Goal: Find specific page/section: Find specific page/section

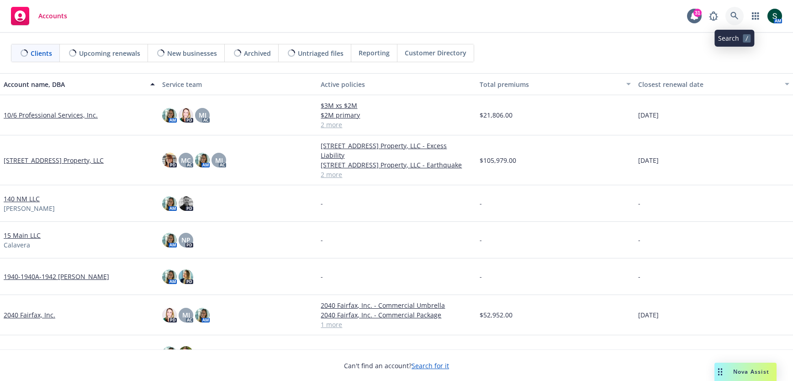
click at [733, 14] on icon at bounding box center [735, 16] width 8 height 8
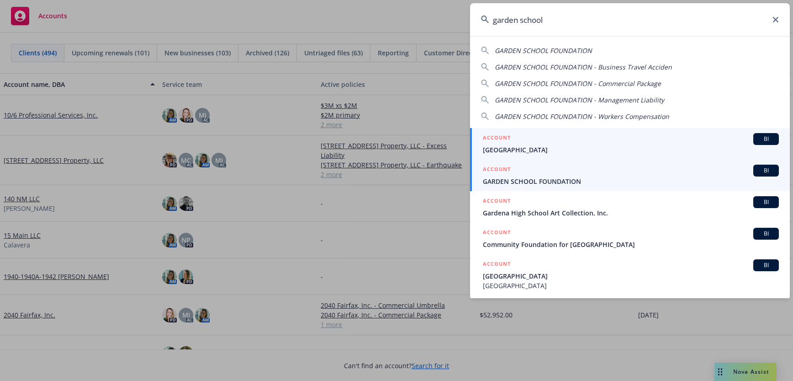
type input "garden school"
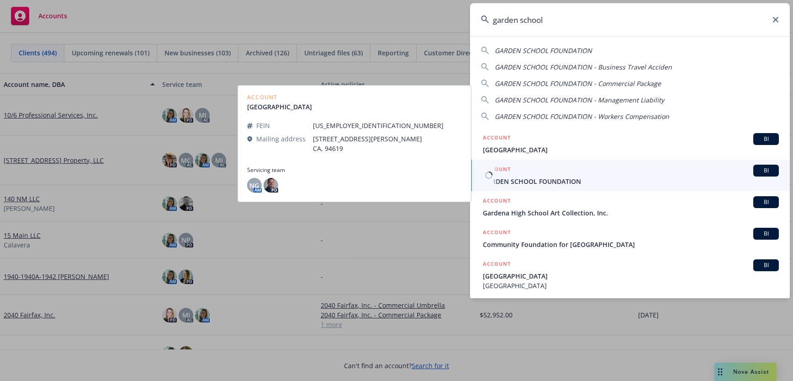
click at [541, 177] on span "GARDEN SCHOOL FOUNDATION" at bounding box center [631, 181] width 296 height 10
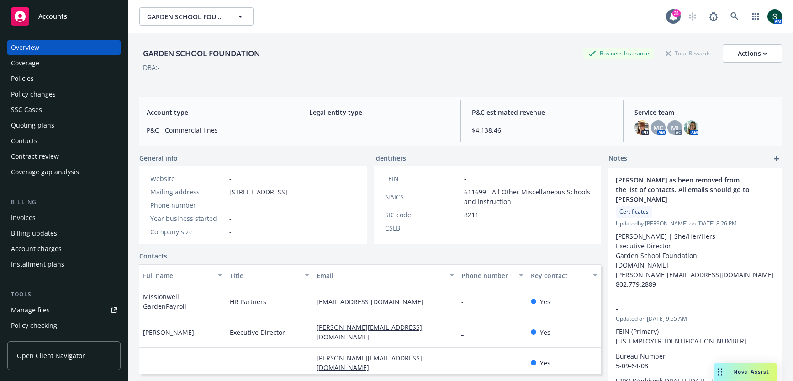
click at [50, 79] on div "Policies" at bounding box center [64, 78] width 106 height 15
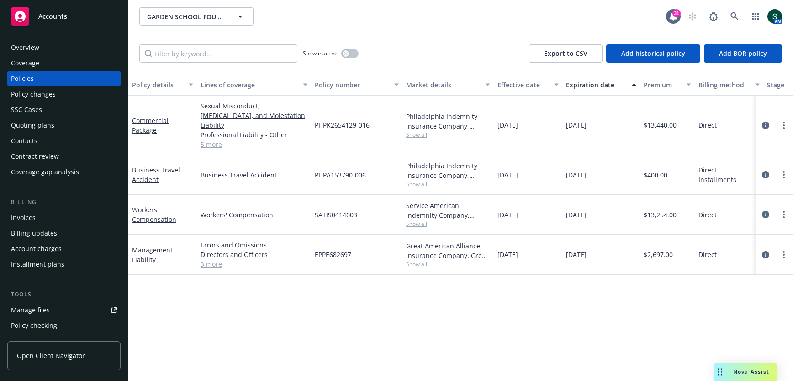
click at [341, 120] on span "PHPK2654129-016" at bounding box center [342, 125] width 55 height 10
click at [375, 117] on div "PHPK2654129-016" at bounding box center [356, 125] width 91 height 59
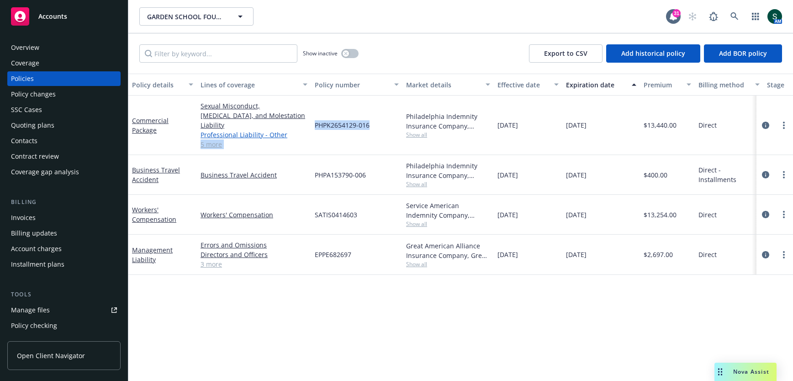
drag, startPoint x: 392, startPoint y: 118, endPoint x: 303, endPoint y: 122, distance: 88.3
click at [303, 122] on div "Commercial Package Sexual Misconduct, [MEDICAL_DATA], and Molestation Liability…" at bounding box center [569, 125] width 882 height 59
click at [303, 130] on link "Professional Liability - Other" at bounding box center [254, 135] width 107 height 10
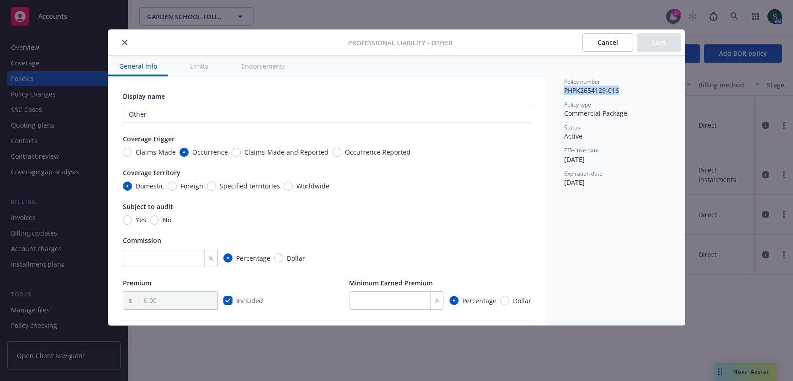
drag, startPoint x: 622, startPoint y: 88, endPoint x: 565, endPoint y: 90, distance: 56.7
click at [565, 90] on div "Policy number PHPK2654129-016" at bounding box center [615, 86] width 102 height 17
copy span "PHPK2654129-016"
click at [128, 44] on button "close" at bounding box center [124, 42] width 11 height 11
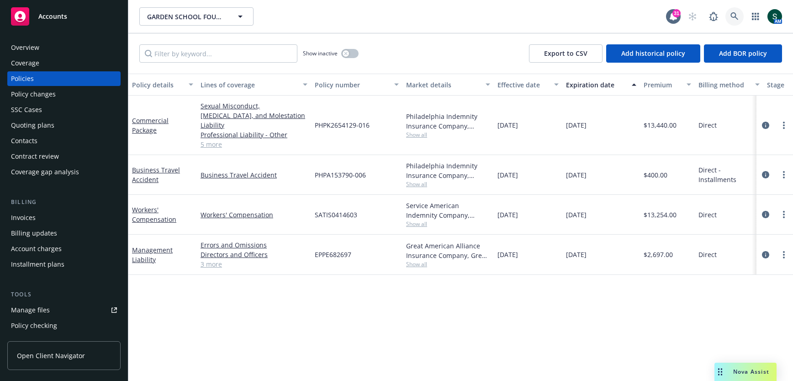
click at [728, 15] on link at bounding box center [735, 16] width 18 height 18
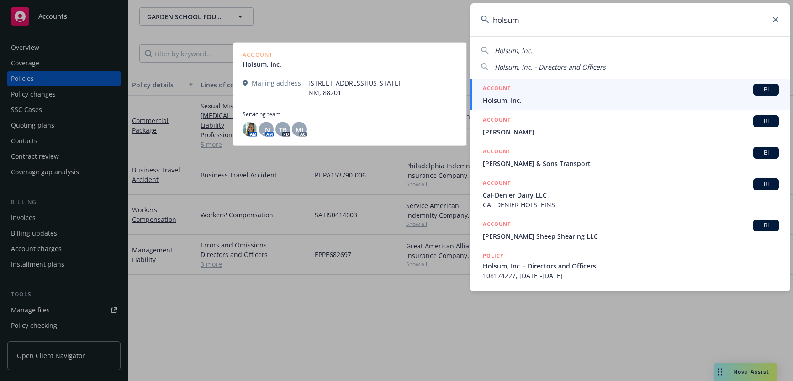
type input "holsum"
click at [623, 91] on div "ACCOUNT BI" at bounding box center [631, 90] width 296 height 12
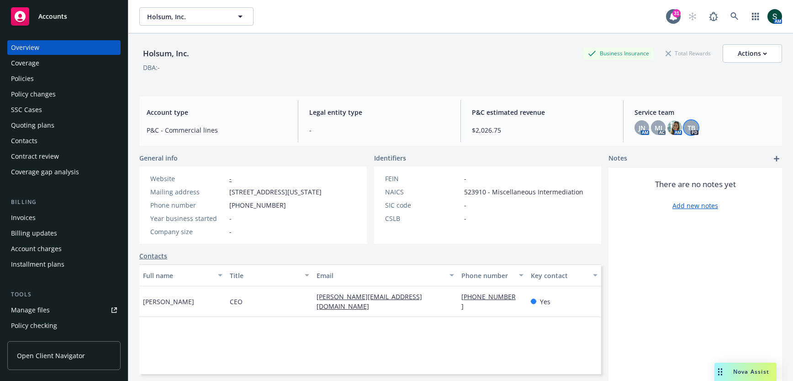
click at [692, 128] on span "TB" at bounding box center [692, 128] width 8 height 10
click at [51, 77] on div "Policies" at bounding box center [64, 78] width 106 height 15
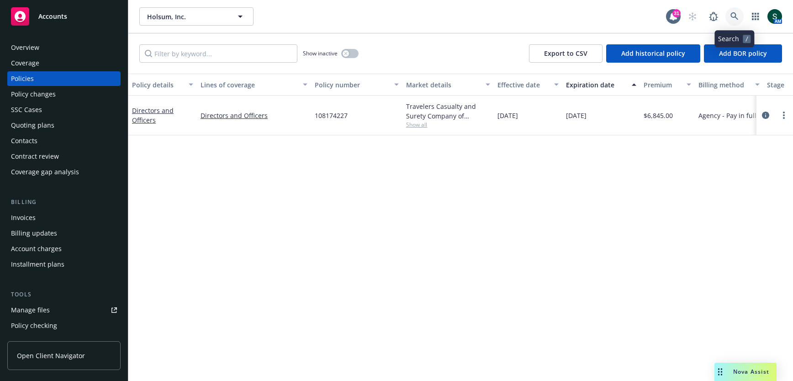
click at [731, 16] on icon at bounding box center [735, 16] width 8 height 8
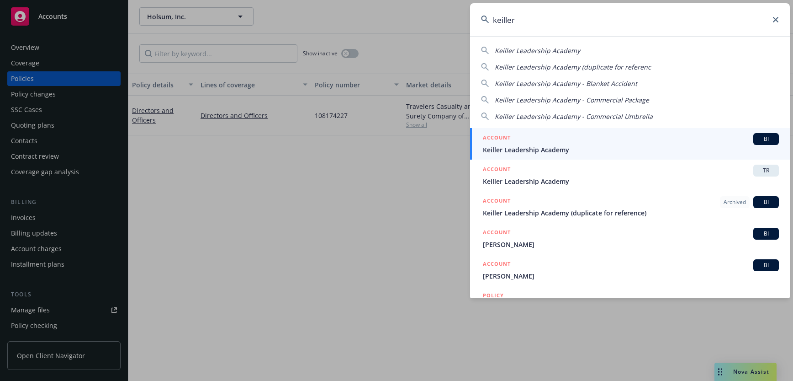
type input "keiller"
click at [653, 139] on div "ACCOUNT BI" at bounding box center [631, 139] width 296 height 12
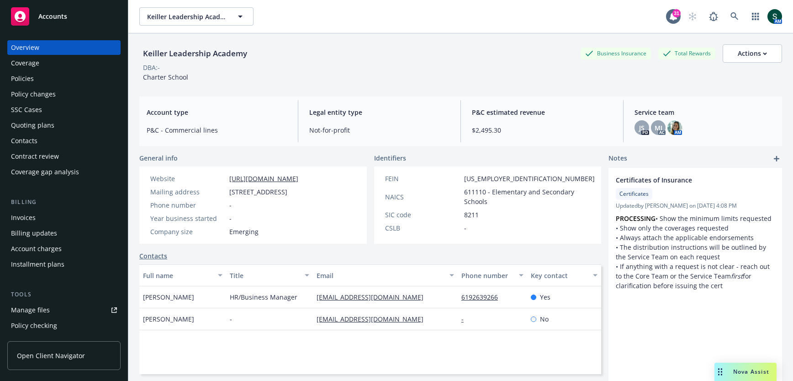
click at [68, 81] on div "Policies" at bounding box center [64, 78] width 106 height 15
